Goal: Information Seeking & Learning: Find specific fact

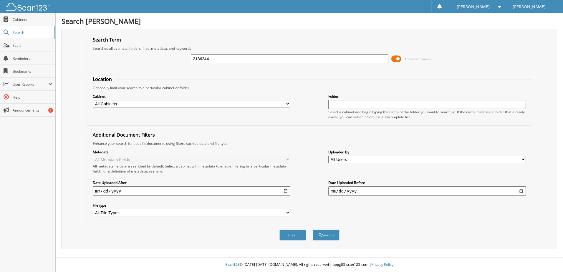
type input "2186344"
click at [332, 237] on button "Search" at bounding box center [326, 235] width 27 height 11
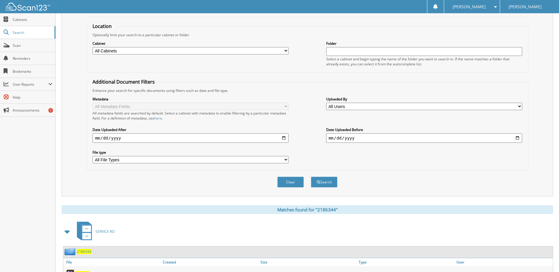
scroll to position [95, 0]
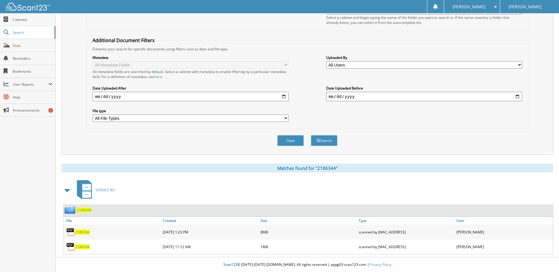
click at [82, 232] on span "2186344" at bounding box center [82, 232] width 14 height 5
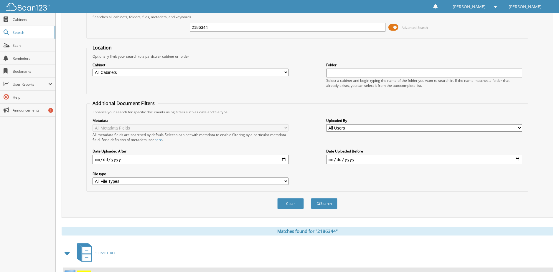
scroll to position [0, 0]
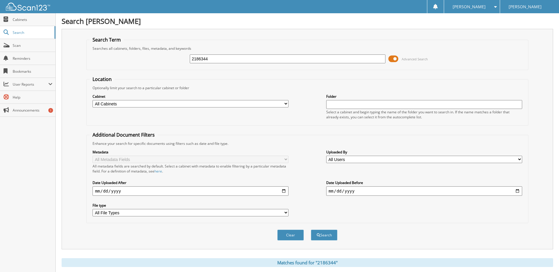
click at [198, 60] on input "2186344" at bounding box center [288, 59] width 196 height 9
type input "2186344"
click at [335, 235] on button "Search" at bounding box center [324, 235] width 27 height 11
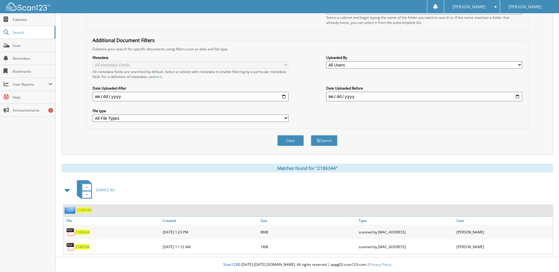
scroll to position [95, 0]
click at [83, 233] on span "2186344" at bounding box center [82, 232] width 14 height 5
click at [84, 248] on span "2186344" at bounding box center [82, 247] width 14 height 5
